Goal: Information Seeking & Learning: Check status

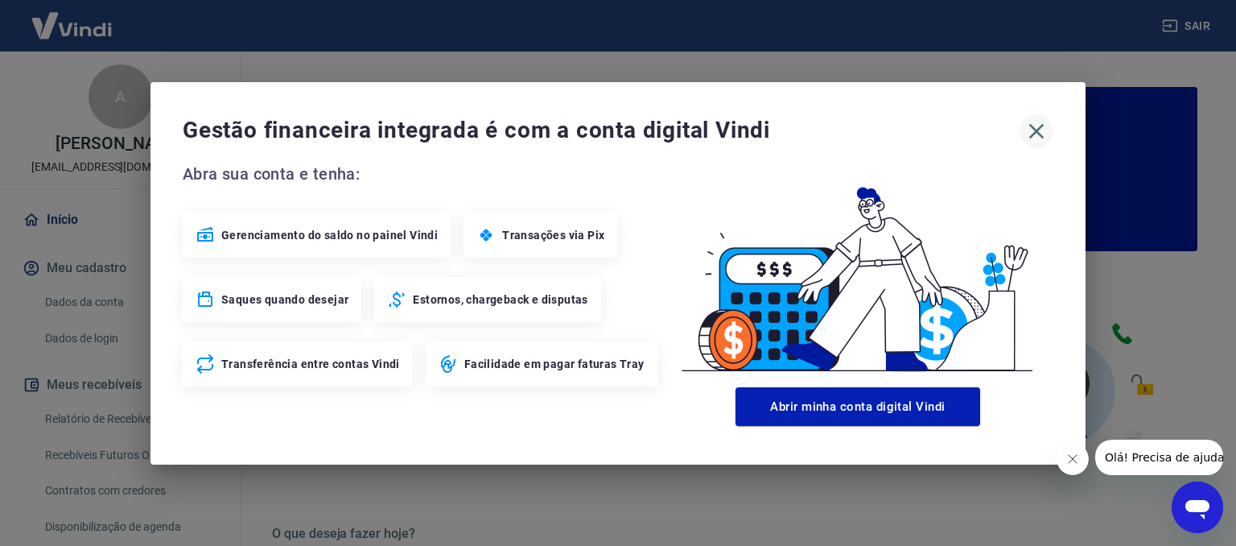
click at [1035, 130] on icon "button" at bounding box center [1037, 130] width 15 height 15
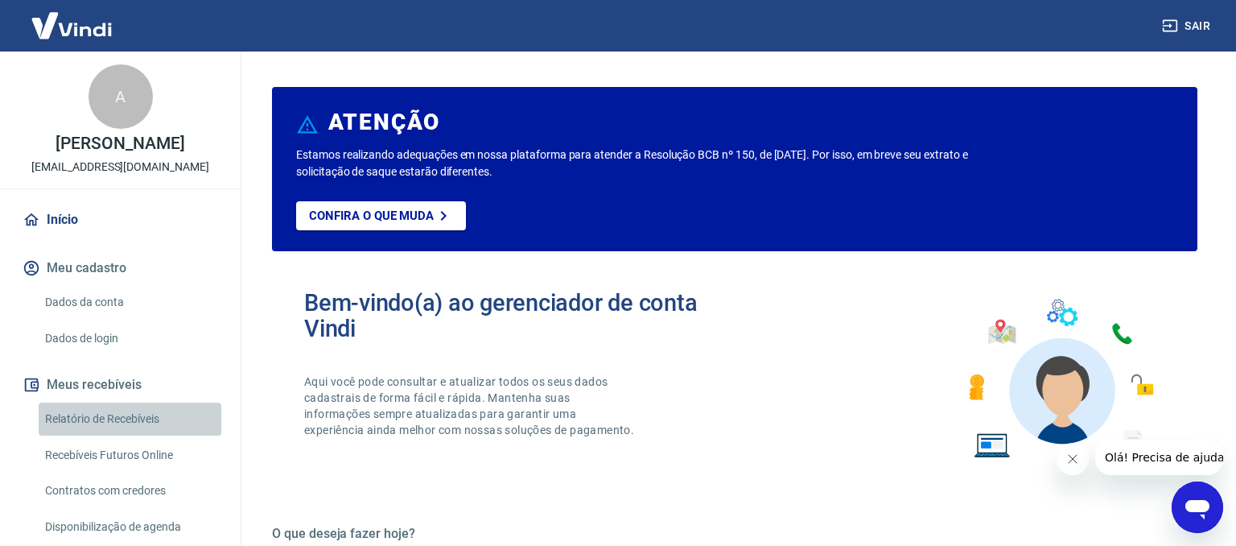
click at [143, 418] on link "Relatório de Recebíveis" at bounding box center [130, 418] width 183 height 33
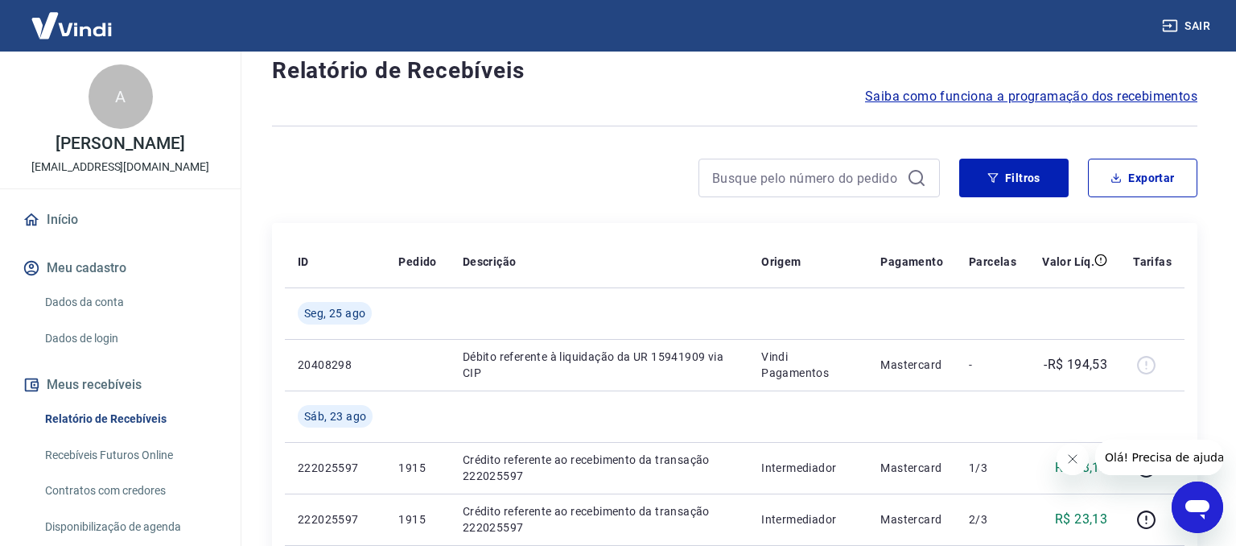
scroll to position [85, 0]
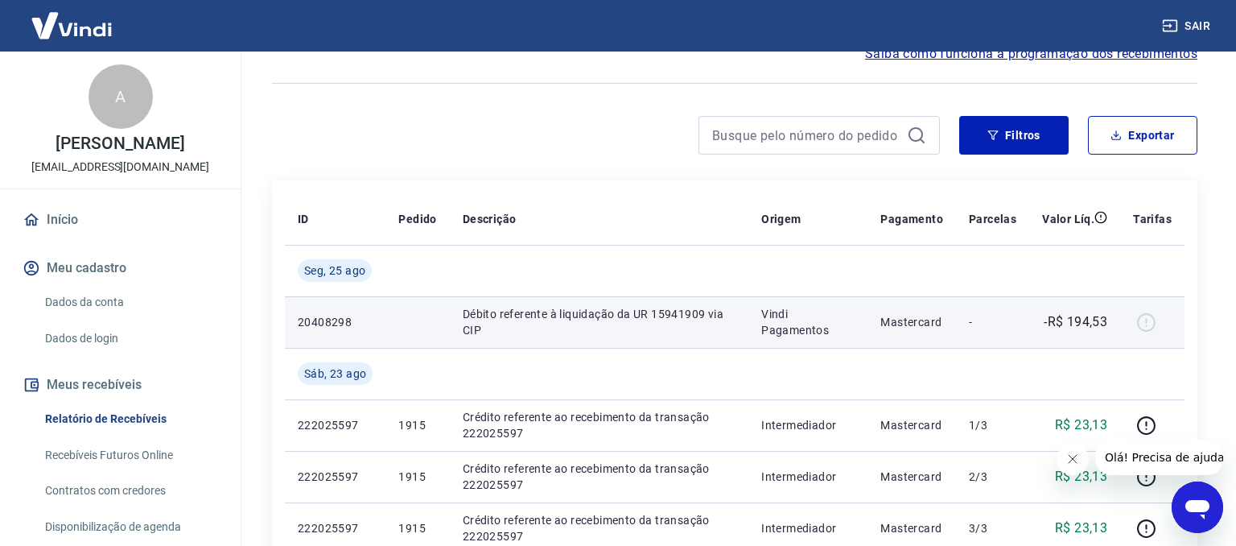
click at [934, 327] on p "Mastercard" at bounding box center [912, 322] width 63 height 16
click at [1149, 318] on div at bounding box center [1152, 322] width 39 height 26
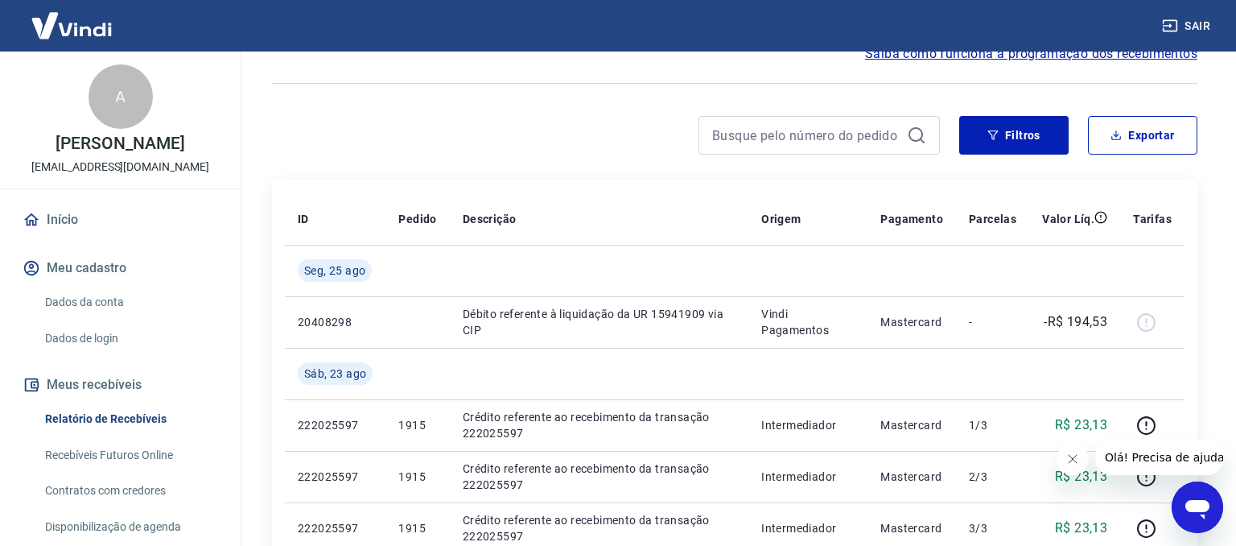
scroll to position [93, 0]
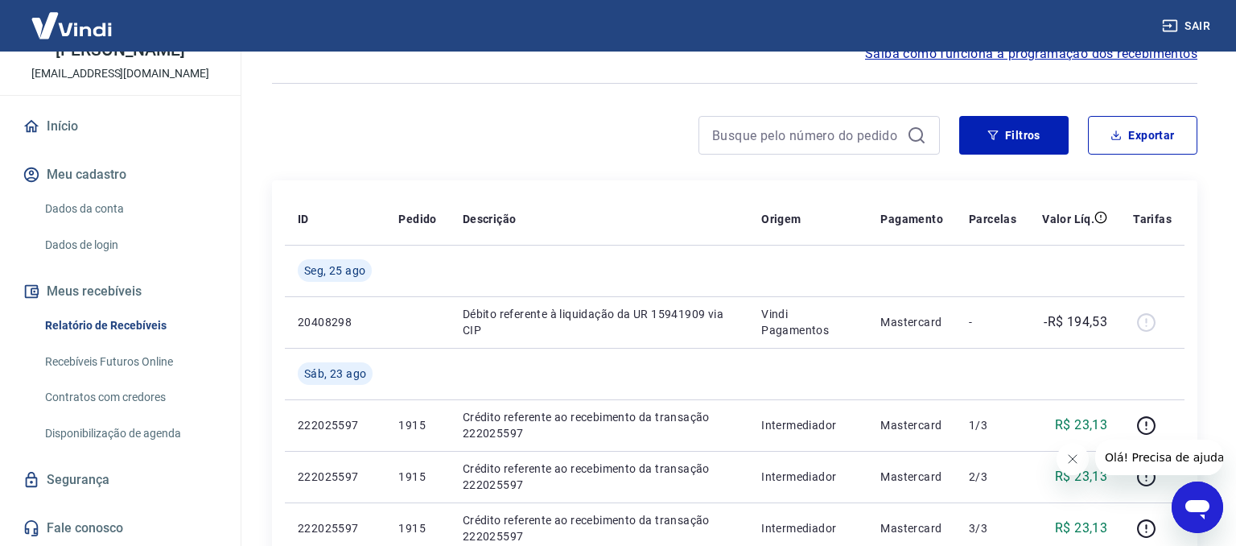
click at [76, 126] on link "Início" at bounding box center [120, 126] width 202 height 35
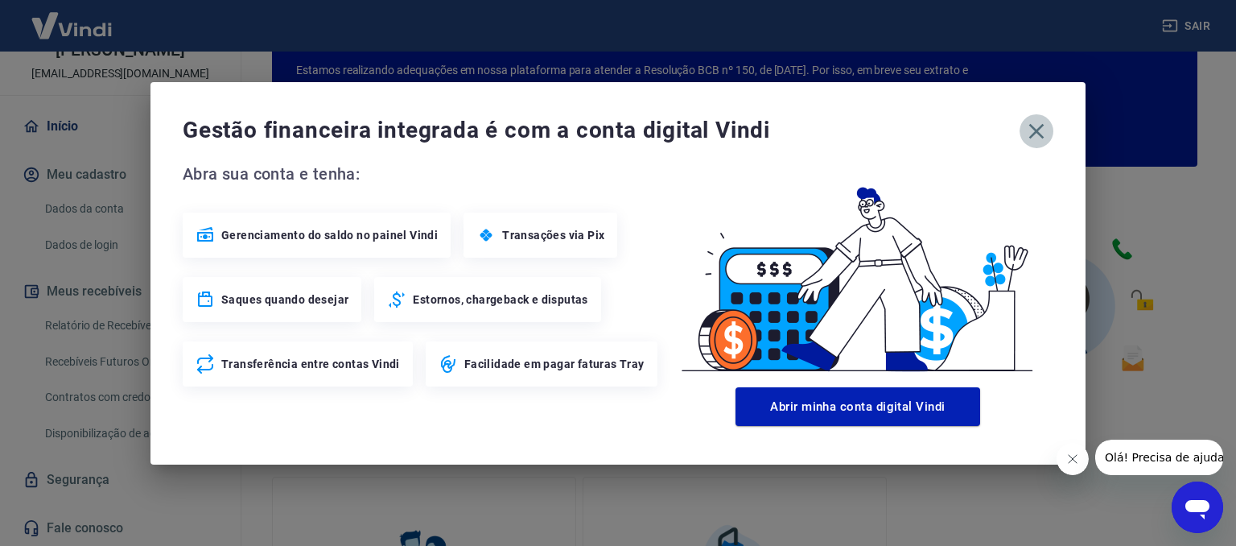
click at [1035, 134] on icon "button" at bounding box center [1037, 130] width 15 height 15
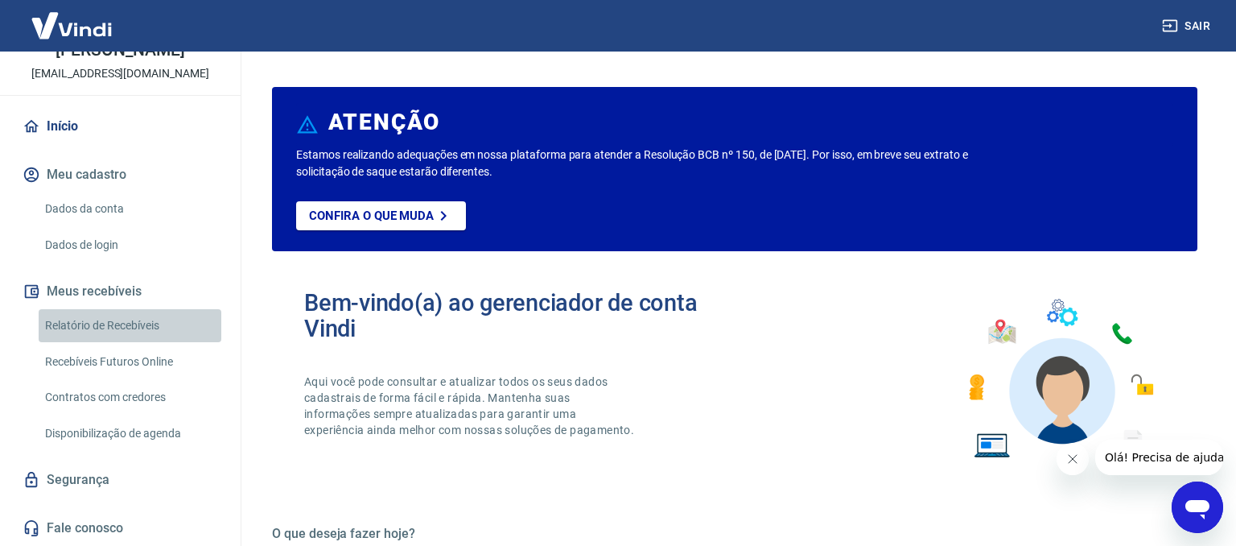
click at [124, 330] on link "Relatório de Recebíveis" at bounding box center [130, 325] width 183 height 33
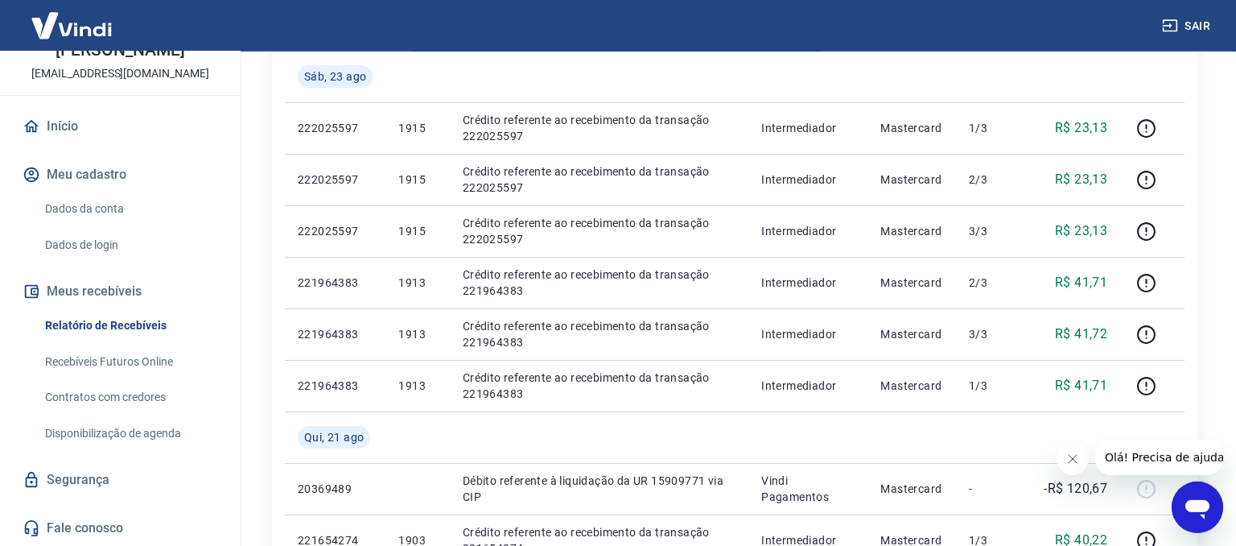
scroll to position [465, 0]
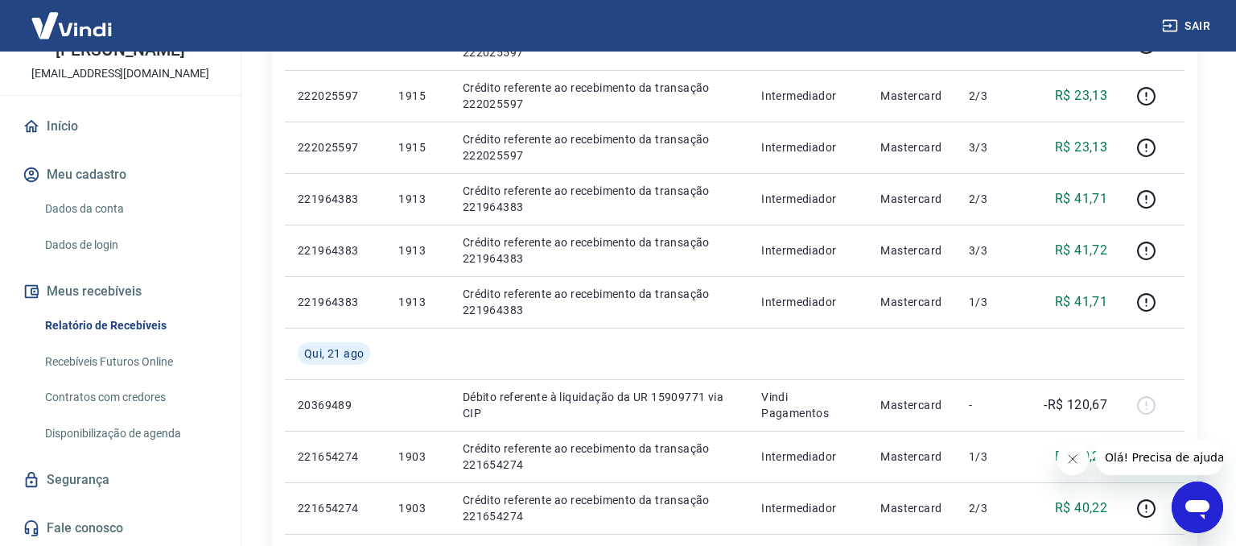
click at [89, 31] on img at bounding box center [71, 25] width 105 height 49
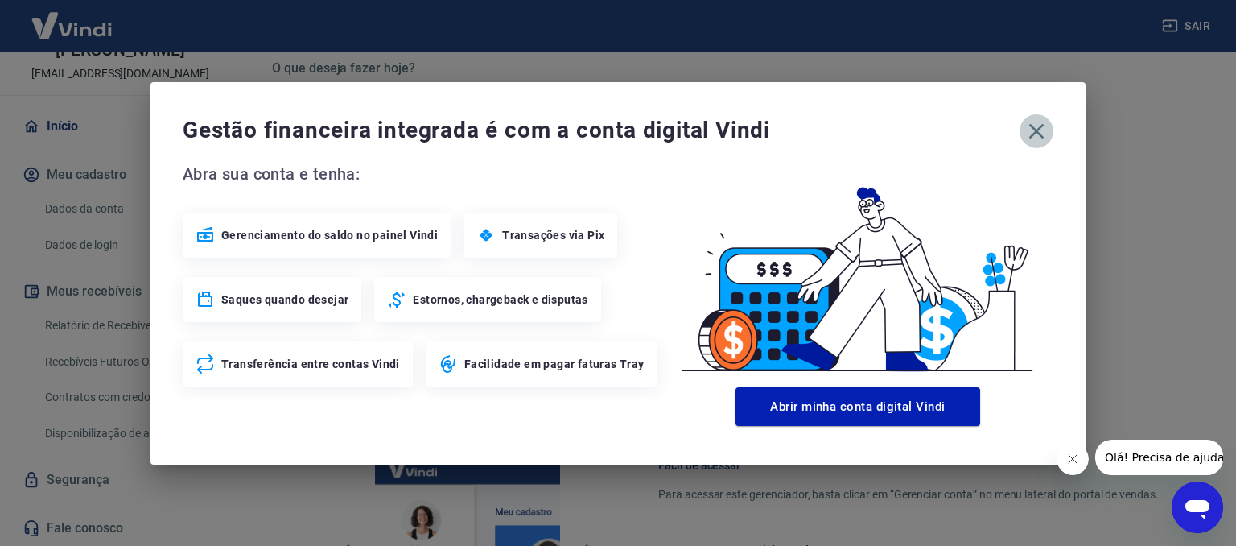
click at [1045, 137] on icon "button" at bounding box center [1037, 131] width 26 height 26
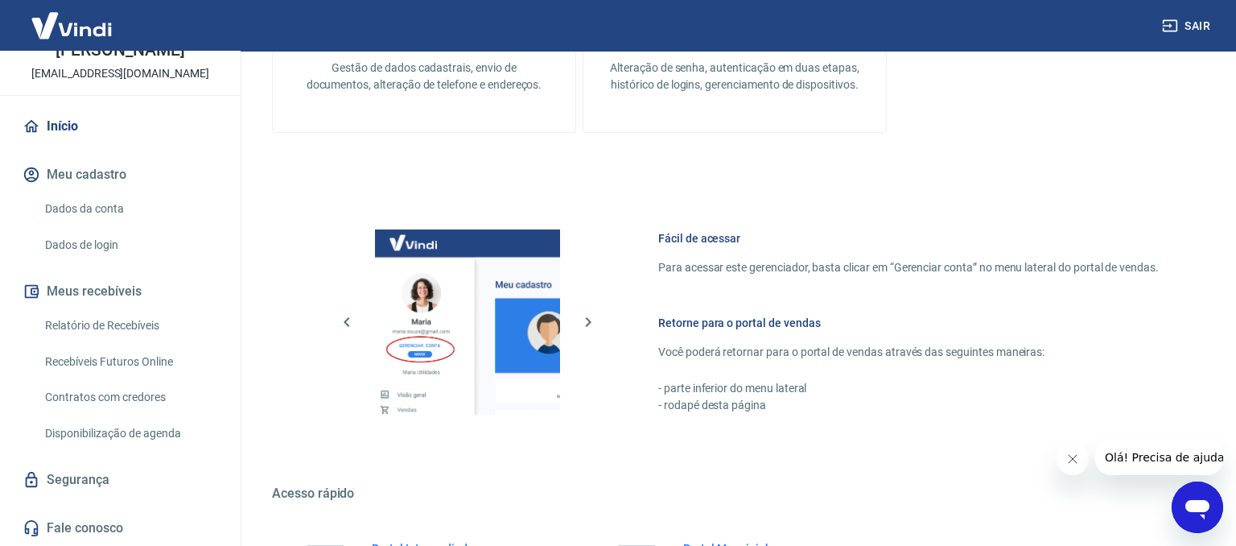
scroll to position [876, 0]
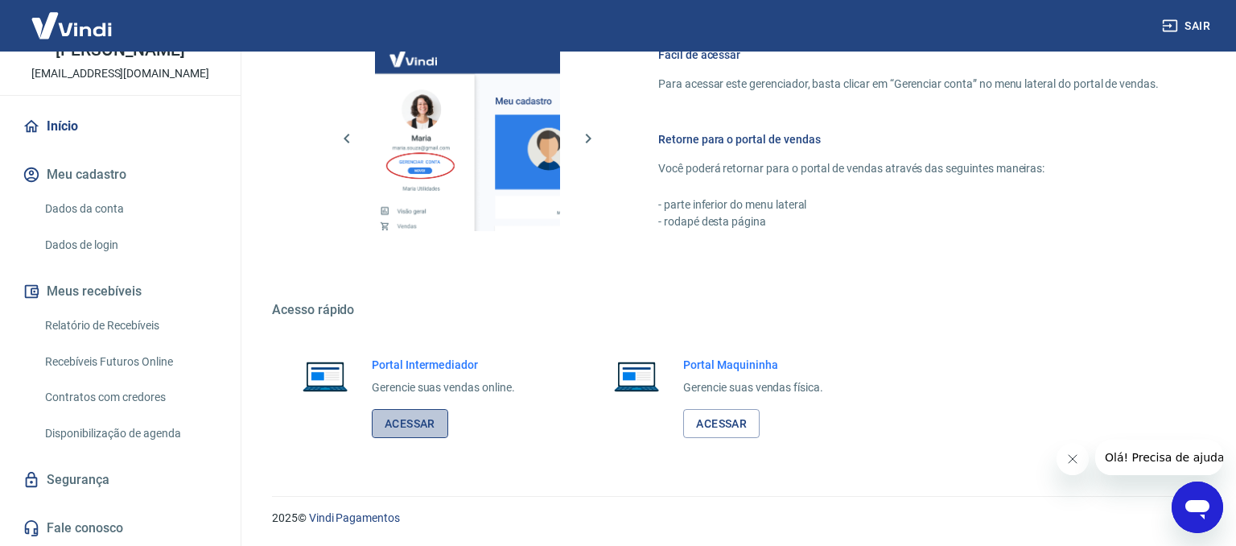
click at [409, 427] on link "Acessar" at bounding box center [410, 424] width 76 height 30
